Goal: Check status: Check status

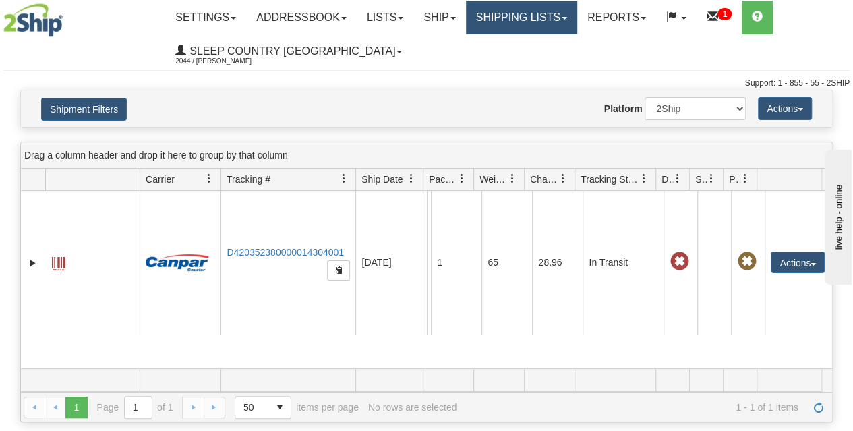
click at [529, 17] on link "Shipping lists" at bounding box center [521, 18] width 111 height 34
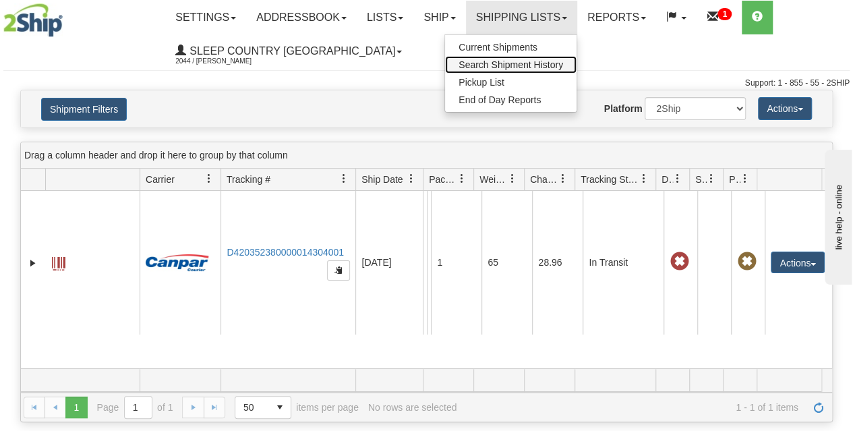
click at [537, 61] on span "Search Shipment History" at bounding box center [511, 64] width 105 height 11
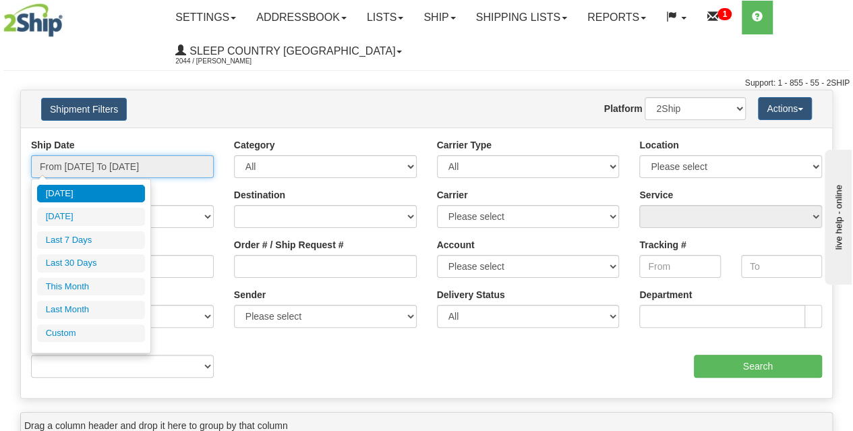
click at [129, 164] on input "From [DATE] To [DATE]" at bounding box center [122, 166] width 183 height 23
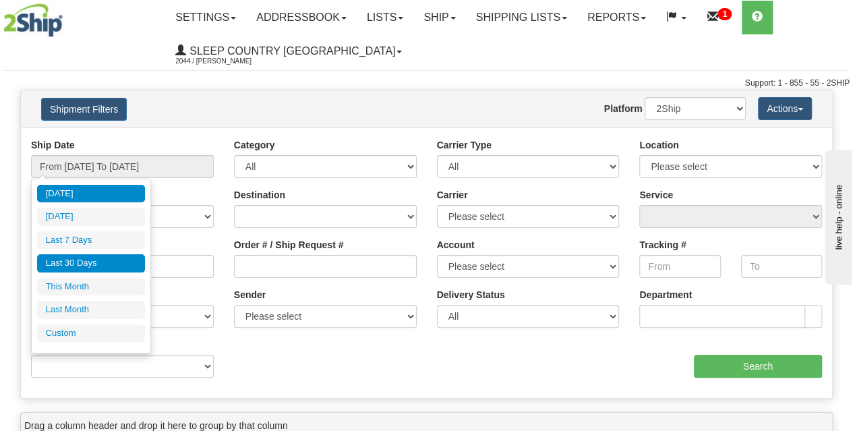
click at [115, 268] on li "Last 30 Days" at bounding box center [91, 263] width 108 height 18
type input "From [DATE] To [DATE]"
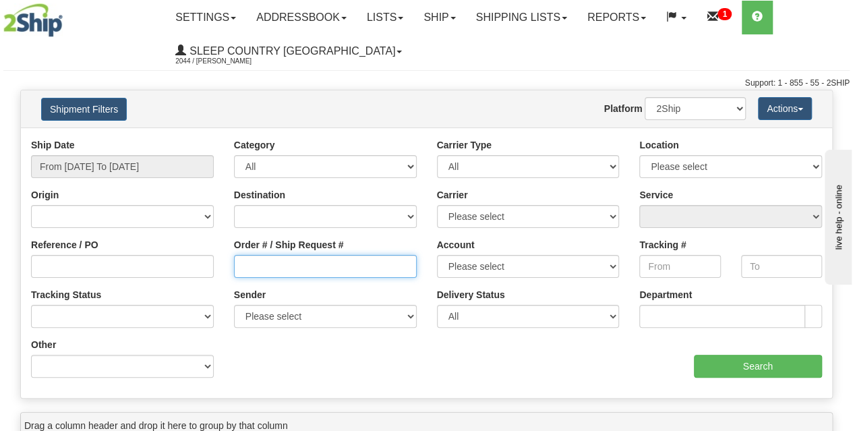
click at [281, 263] on input "Order # / Ship Request #" at bounding box center [325, 266] width 183 height 23
paste input "9002H970823"
type input "9002H970823"
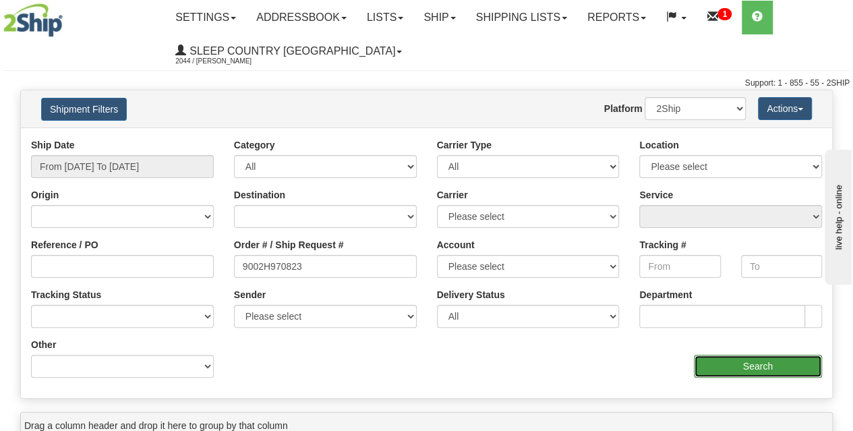
click at [735, 360] on input "Search" at bounding box center [758, 366] width 129 height 23
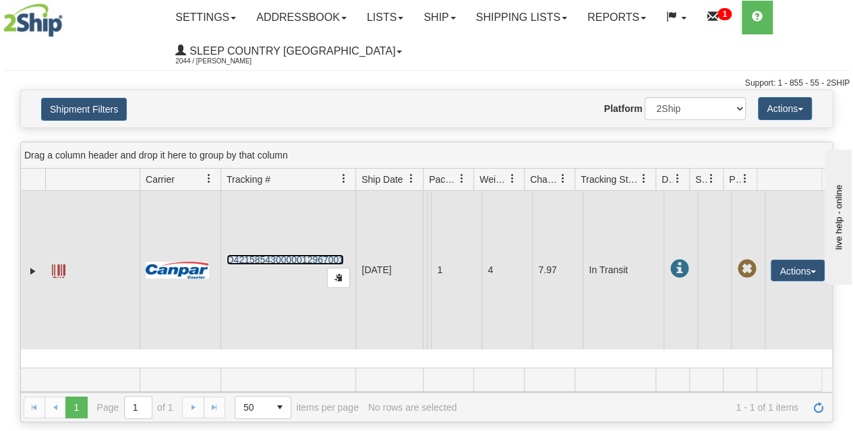
click at [298, 262] on link "D421585430000012967001" at bounding box center [285, 259] width 117 height 11
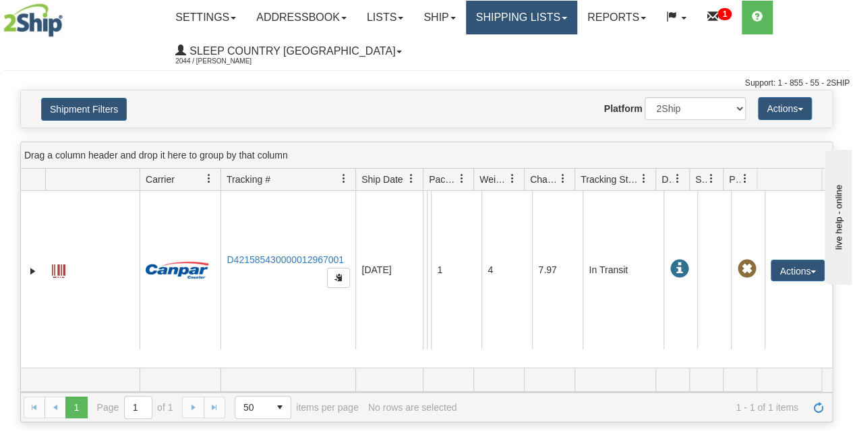
click at [512, 29] on link "Shipping lists" at bounding box center [521, 18] width 111 height 34
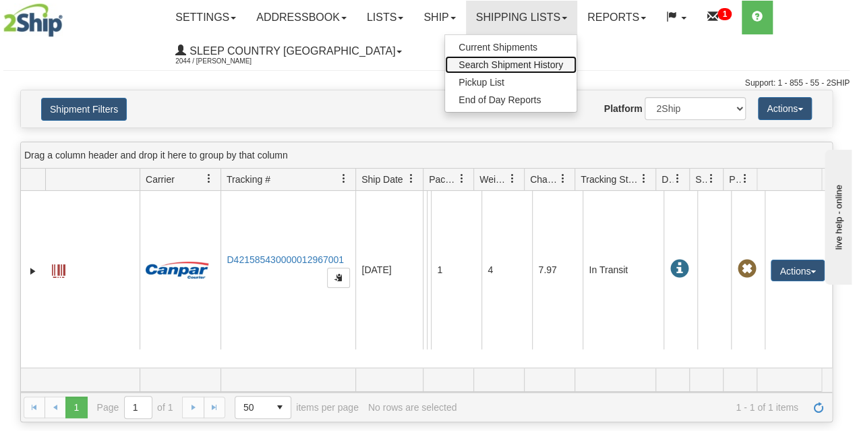
click at [494, 68] on span "Search Shipment History" at bounding box center [511, 64] width 105 height 11
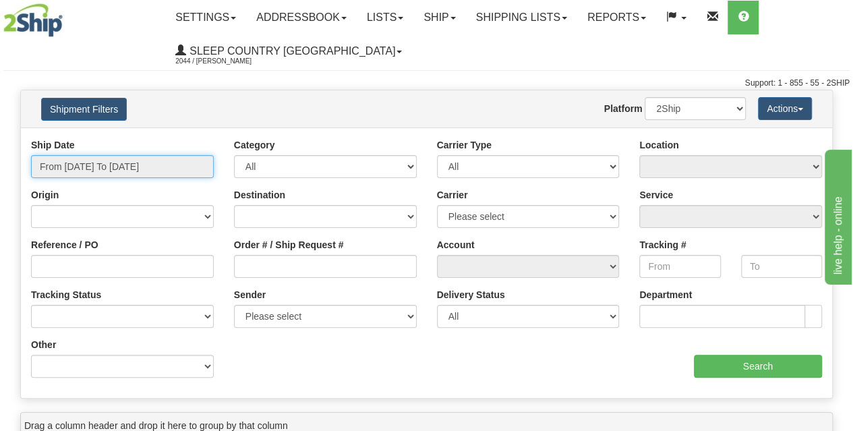
click at [117, 173] on input "From [DATE] To [DATE]" at bounding box center [122, 166] width 183 height 23
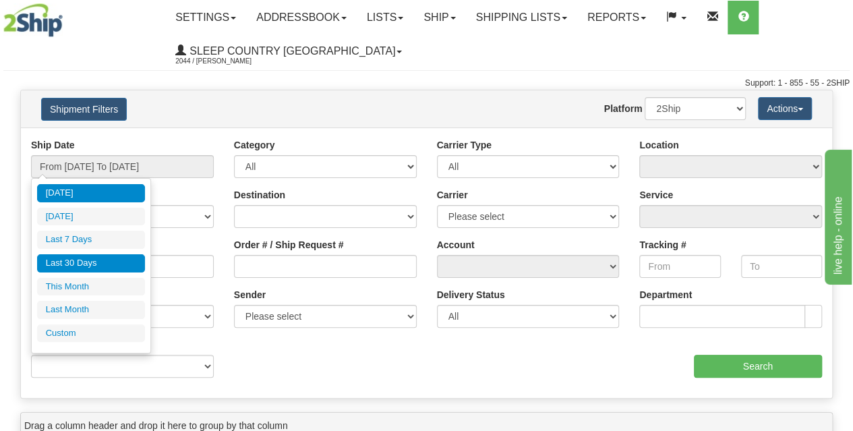
click at [113, 258] on li "Last 30 Days" at bounding box center [91, 263] width 108 height 18
type input "From [DATE] To [DATE]"
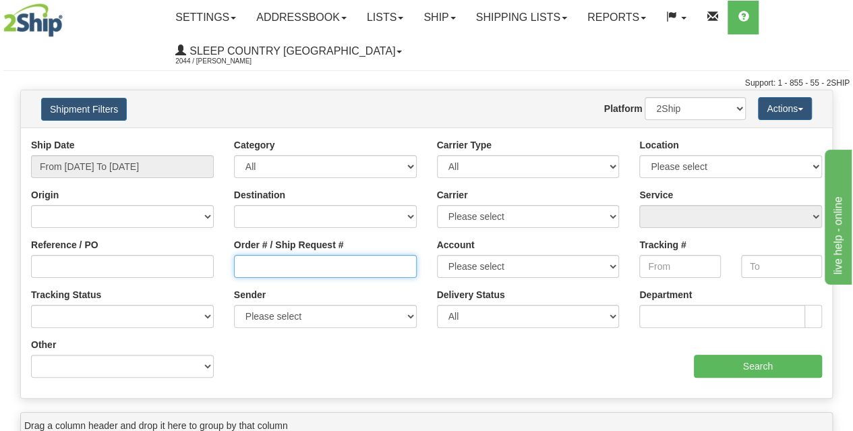
click at [255, 277] on input "Order # / Ship Request #" at bounding box center [325, 266] width 183 height 23
paste input "9002H960859"
type input "9002H960859"
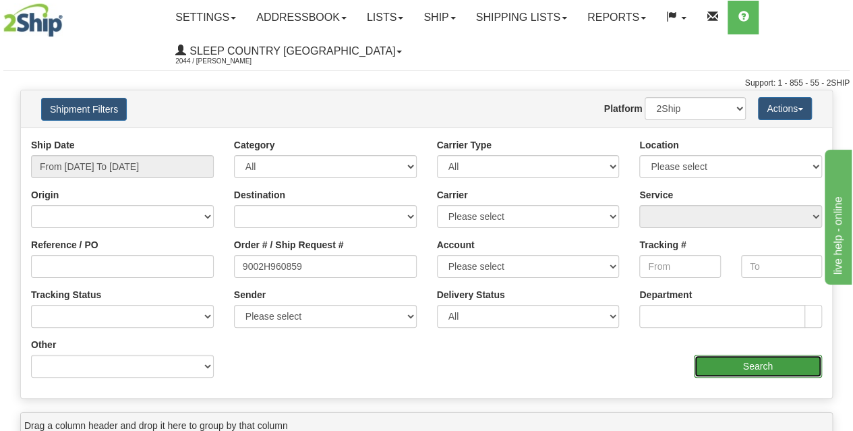
click at [752, 372] on input "Search" at bounding box center [758, 366] width 129 height 23
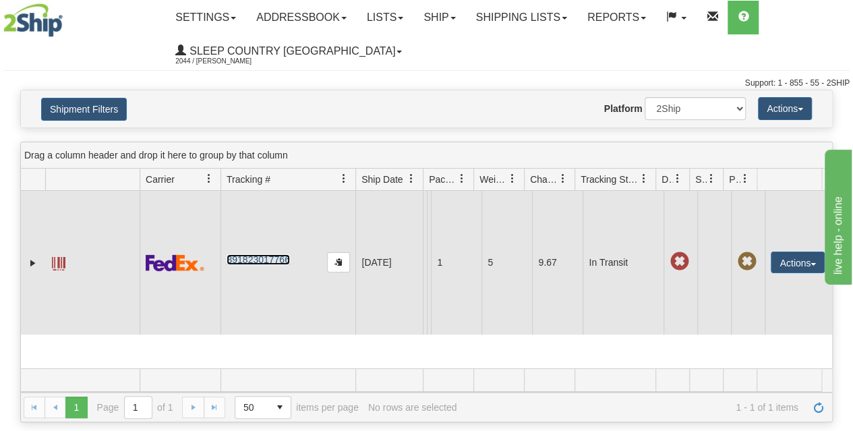
click at [280, 260] on link "391823017766" at bounding box center [258, 259] width 63 height 11
